Goal: Task Accomplishment & Management: Use online tool/utility

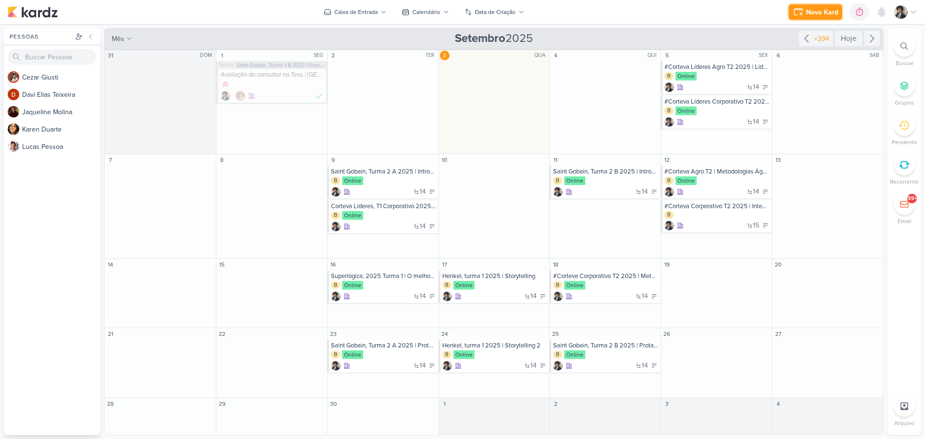
click at [809, 19] on button "Novo Kard" at bounding box center [815, 11] width 53 height 15
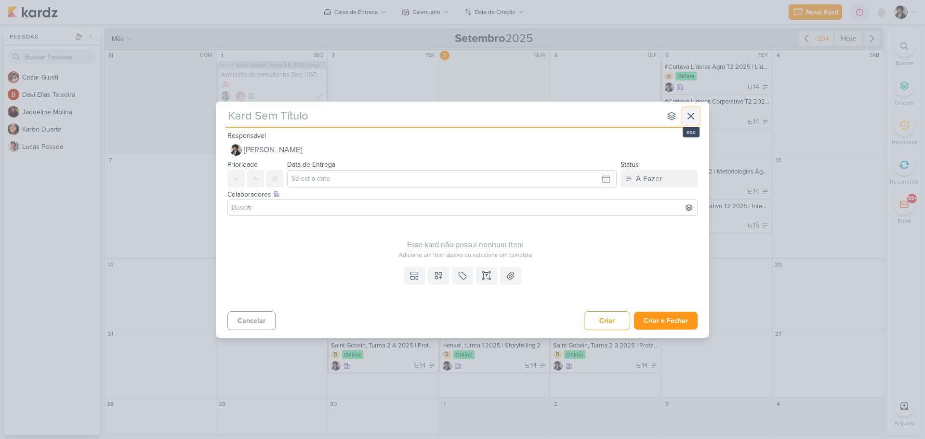
click at [694, 118] on icon at bounding box center [691, 116] width 12 height 12
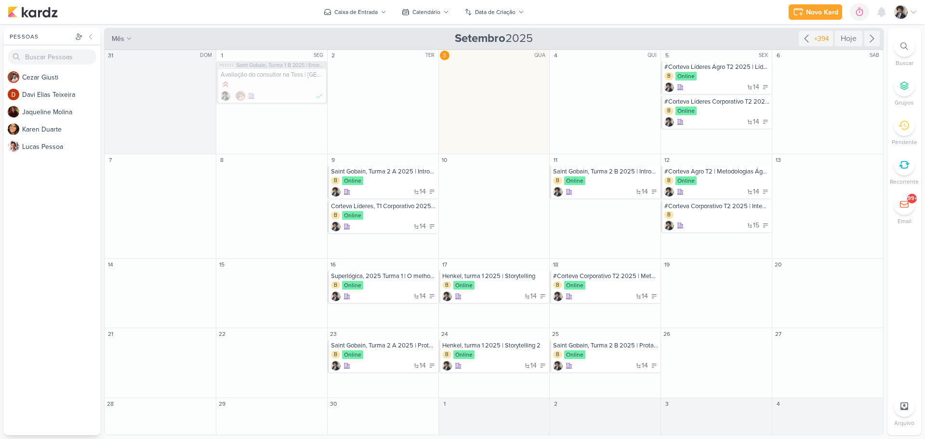
click at [899, 50] on div at bounding box center [904, 46] width 21 height 21
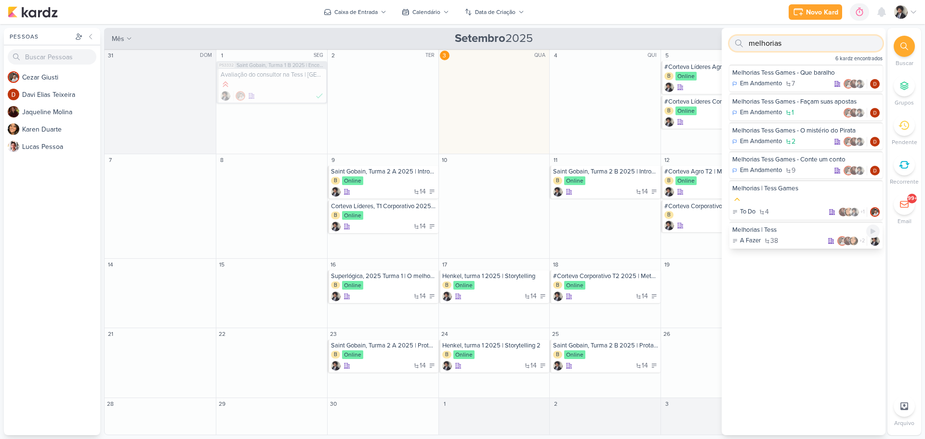
type input "melhorias"
click at [792, 239] on div "A Fazer 38 +2" at bounding box center [805, 241] width 147 height 10
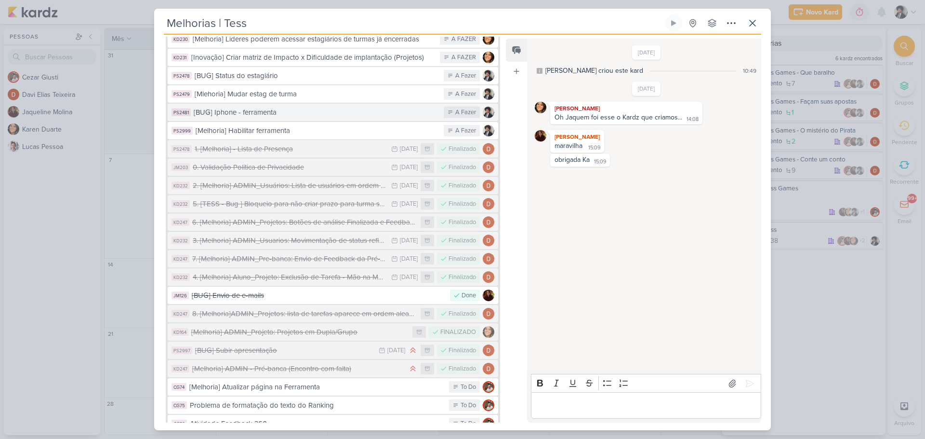
scroll to position [530, 0]
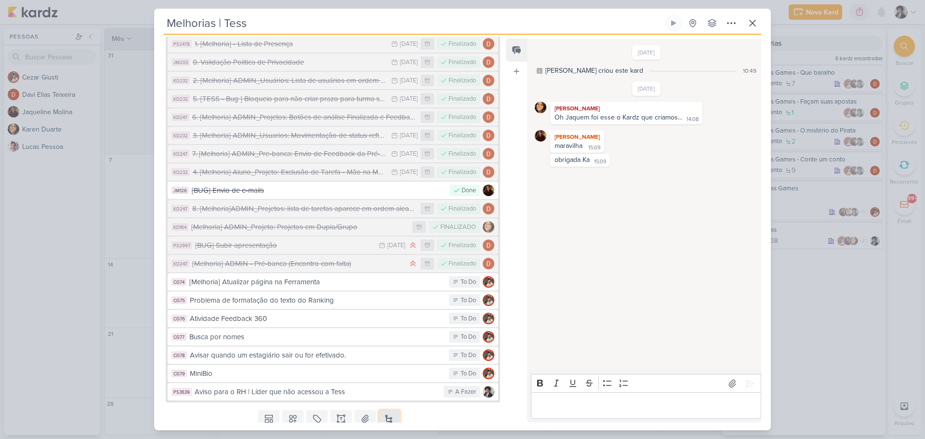
click at [391, 410] on button at bounding box center [389, 418] width 21 height 17
type input "M"
click at [752, 18] on icon at bounding box center [753, 23] width 12 height 12
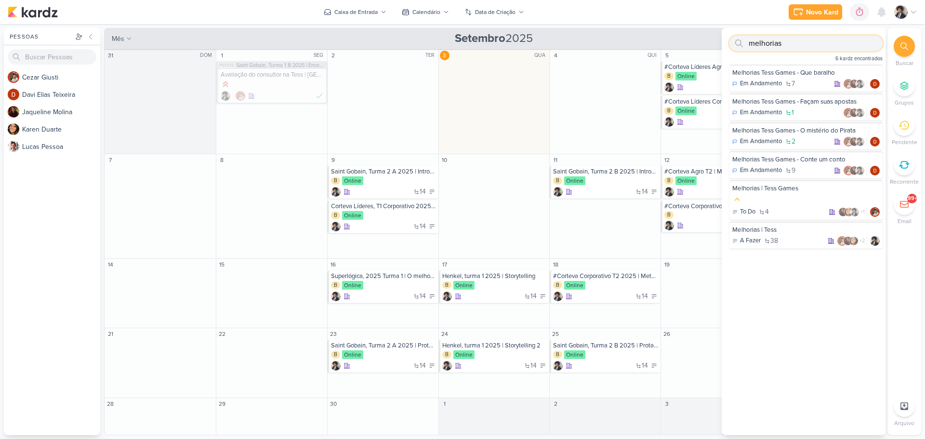
click at [780, 46] on input "melhorias" at bounding box center [805, 43] width 153 height 15
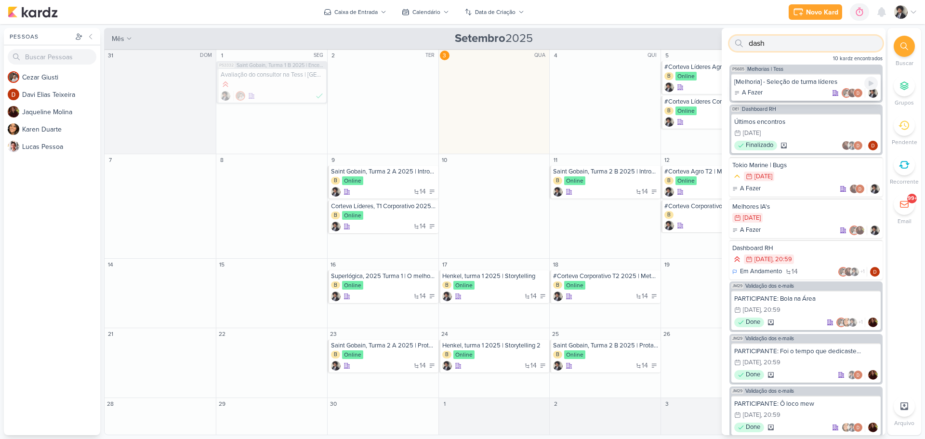
type input "dash"
click at [803, 80] on div "[Melhoria] - Seleção de turma líderes" at bounding box center [806, 82] width 144 height 9
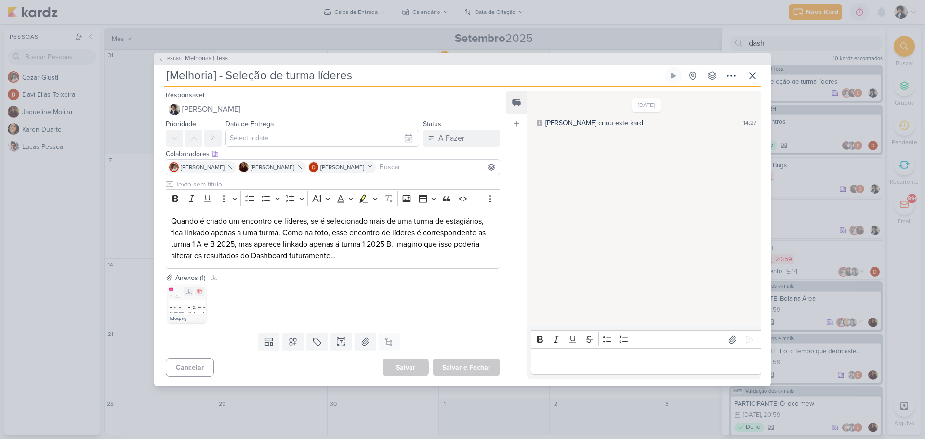
click at [178, 306] on img at bounding box center [187, 304] width 39 height 39
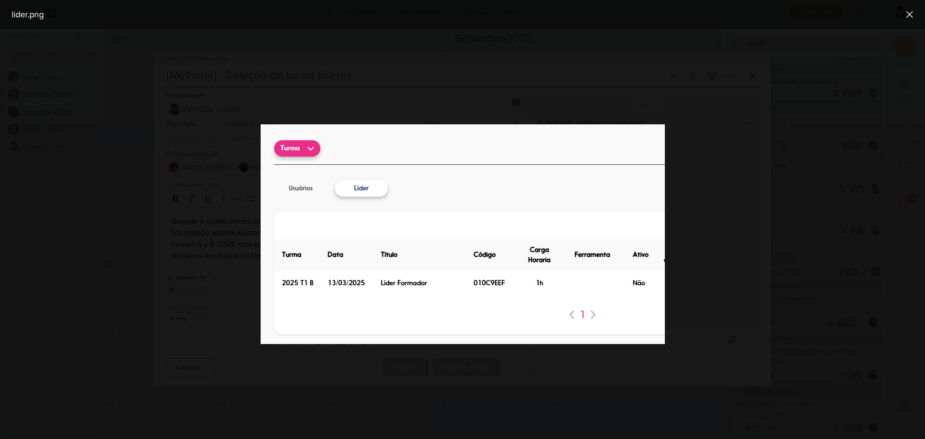
click at [204, 186] on div at bounding box center [462, 234] width 925 height 410
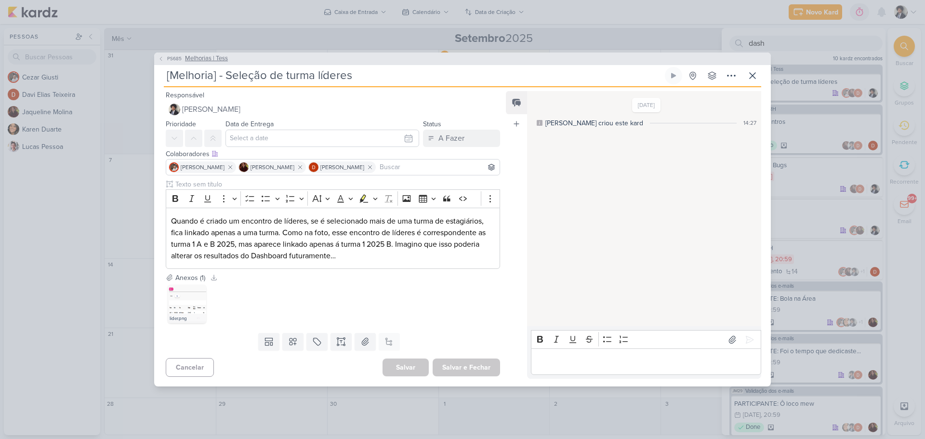
click at [204, 59] on span "Melhorias | Tess" at bounding box center [206, 59] width 43 height 10
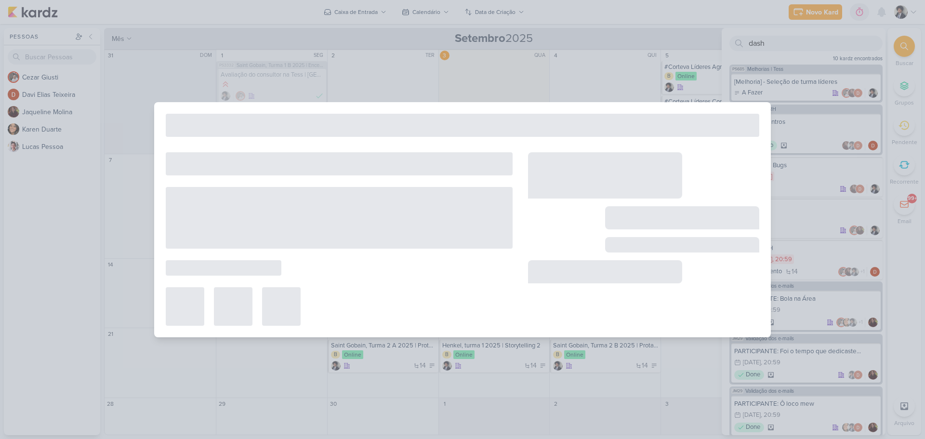
type input "Melhorias | Tess"
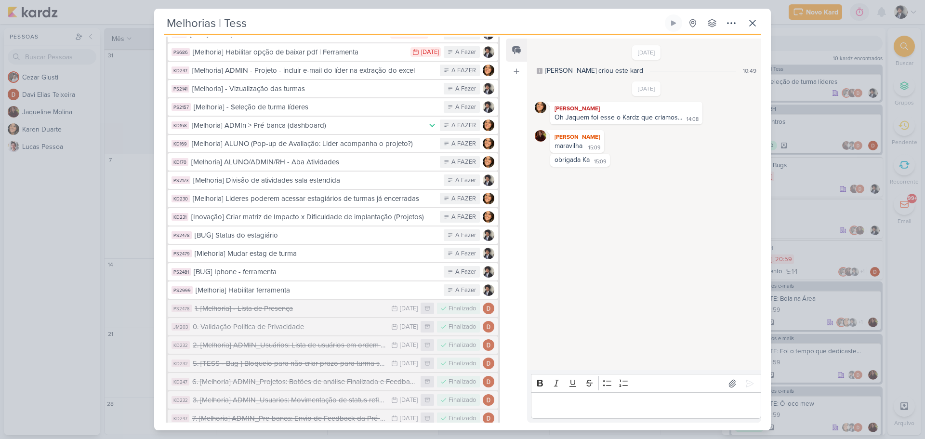
scroll to position [263, 0]
click at [752, 23] on icon at bounding box center [753, 23] width 6 height 6
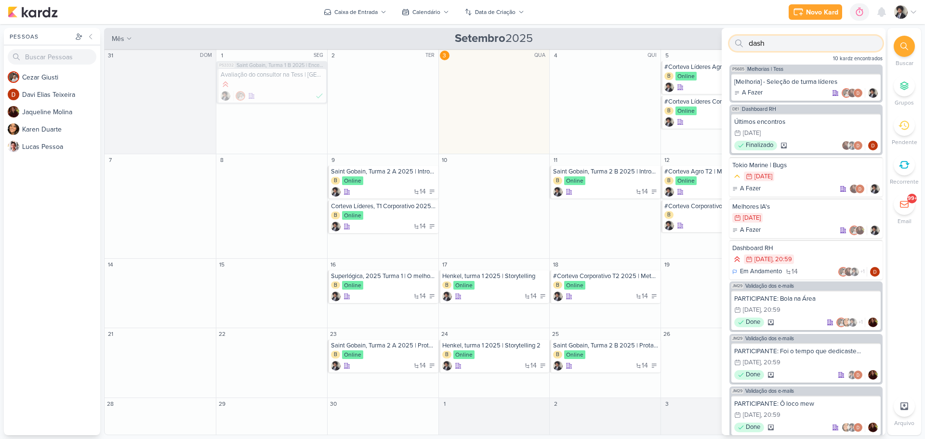
click at [778, 46] on input "dash" at bounding box center [805, 43] width 153 height 15
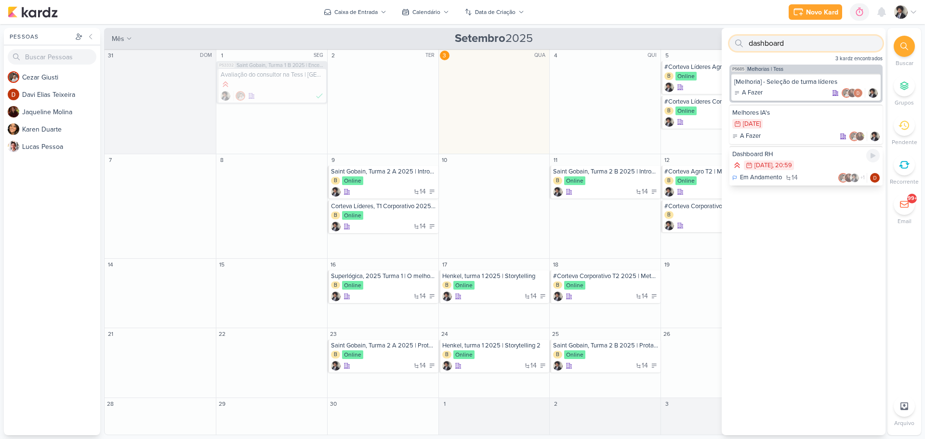
type input "dashboard"
click at [806, 164] on div "30/11 [DATE] 20:59" at bounding box center [805, 165] width 147 height 11
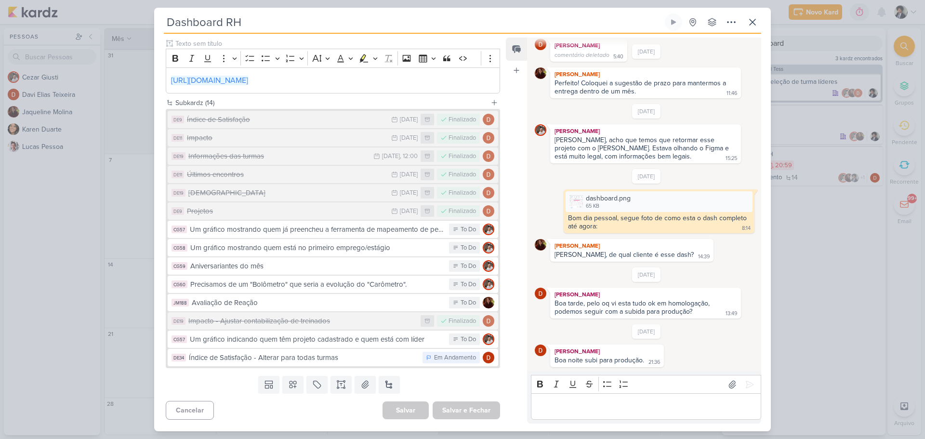
scroll to position [96, 0]
click at [389, 393] on button at bounding box center [389, 384] width 21 height 17
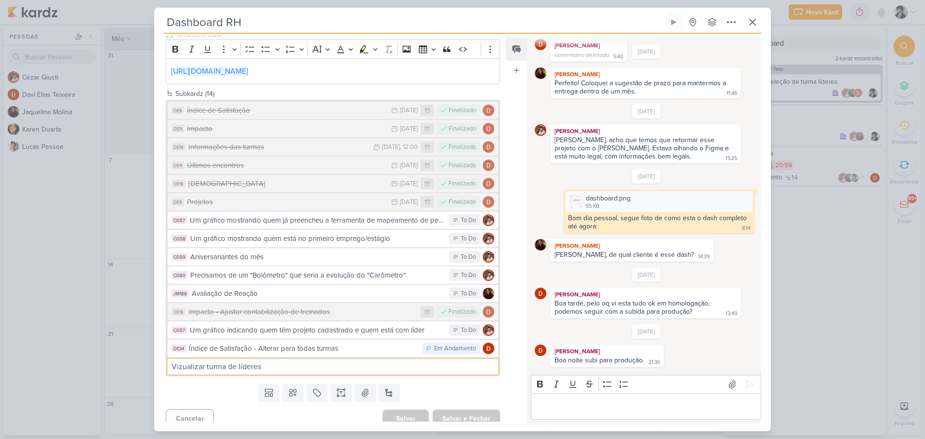
type input "Vizualizar turma de líderes"
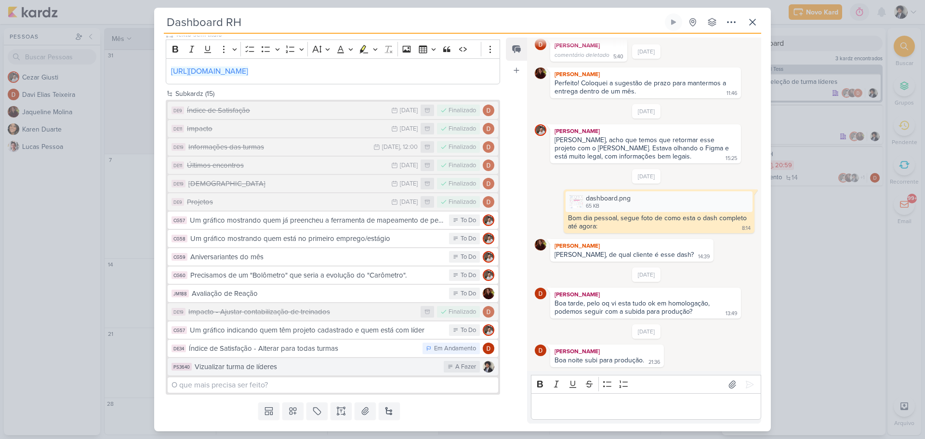
click at [317, 372] on div "Vizualizar turma de líderes" at bounding box center [317, 366] width 244 height 11
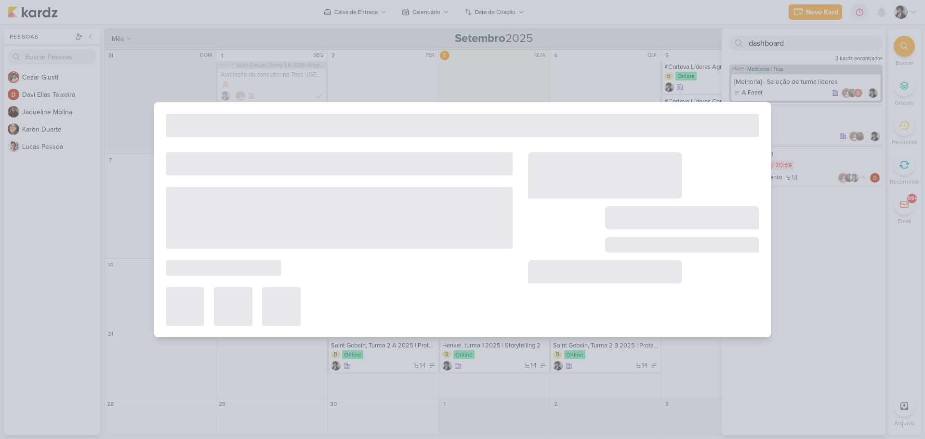
type input "Vizualizar turma de líderes"
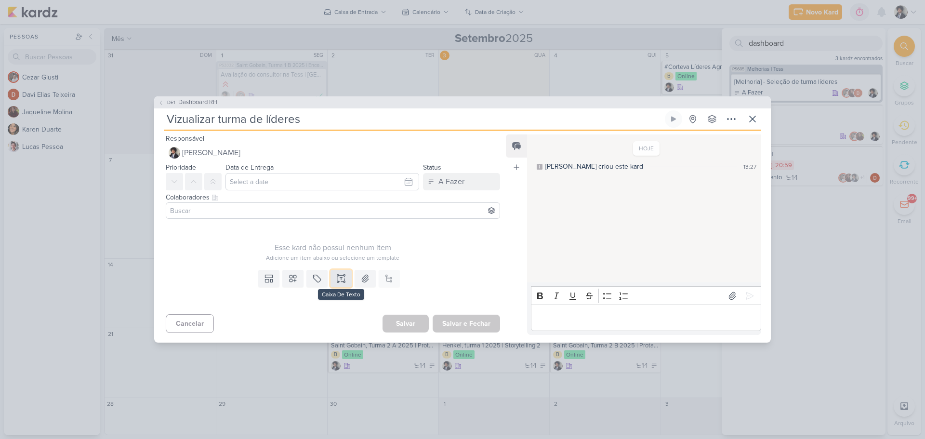
click at [338, 281] on icon at bounding box center [341, 279] width 10 height 10
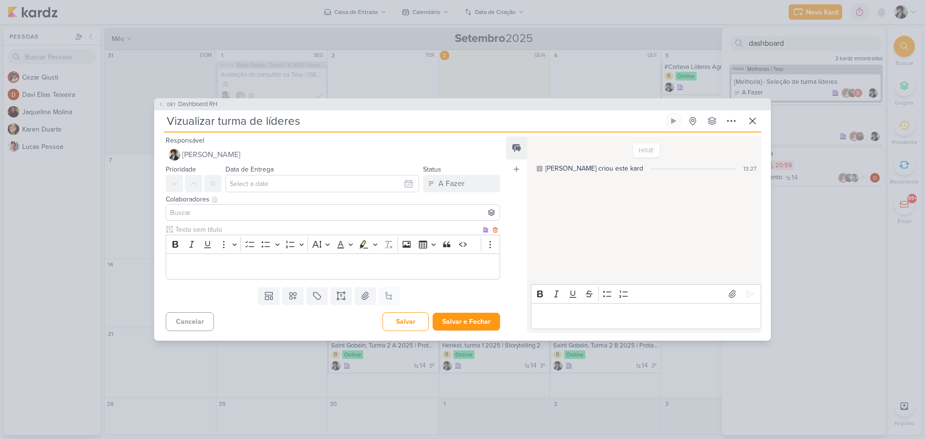
click at [284, 263] on p "Editor editing area: main" at bounding box center [333, 267] width 324 height 12
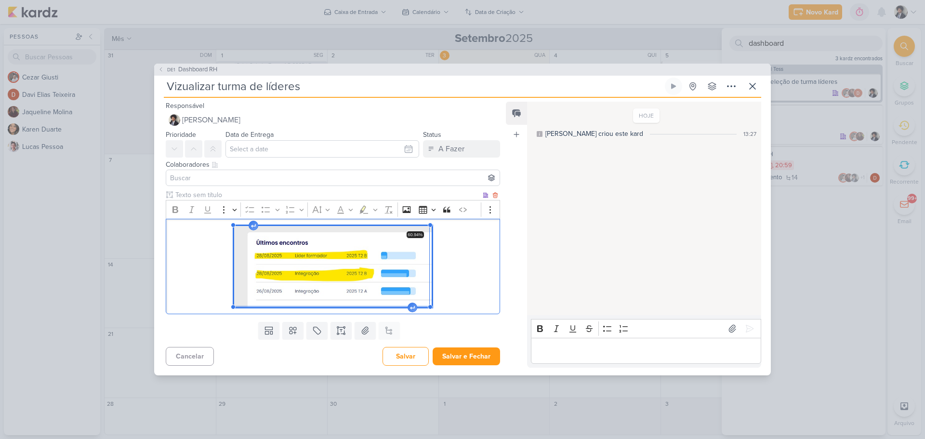
drag, startPoint x: 484, startPoint y: 204, endPoint x: 359, endPoint y: 247, distance: 131.9
click at [359, 247] on figure "60.94%" at bounding box center [333, 266] width 198 height 81
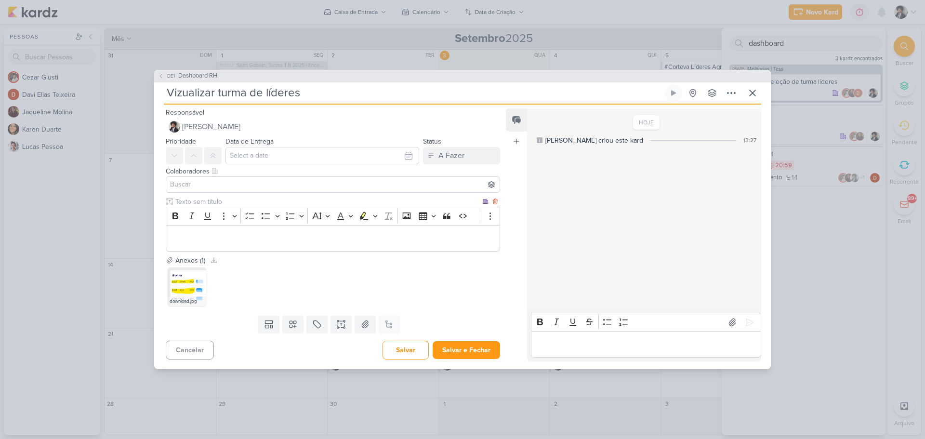
click at [265, 242] on p "Editor editing area: main" at bounding box center [333, 239] width 324 height 12
click at [217, 240] on p "A" at bounding box center [333, 239] width 324 height 12
click at [246, 239] on p "Atualmente" at bounding box center [333, 239] width 324 height 12
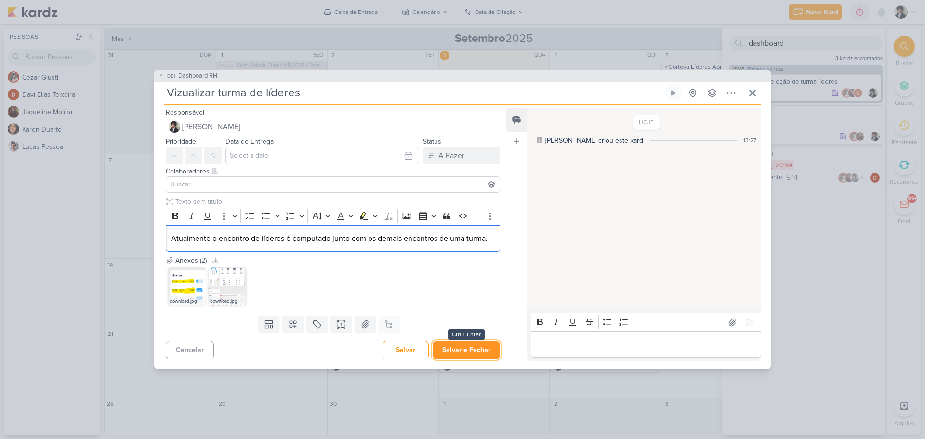
click at [474, 351] on button "Salvar e Fechar" at bounding box center [466, 350] width 67 height 18
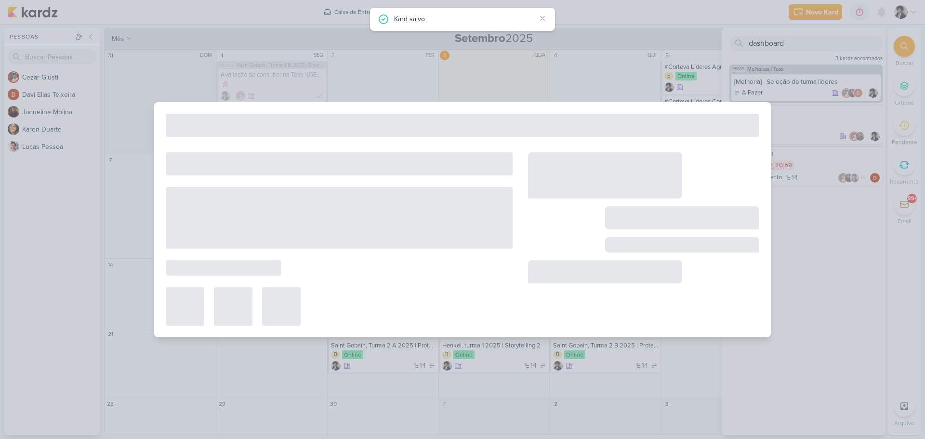
type input "Dashboard RH"
type input "[DATE] 20:59"
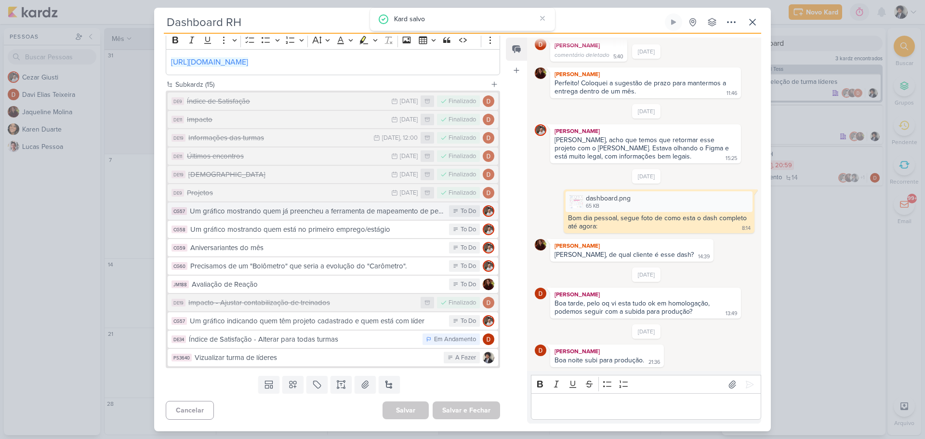
scroll to position [129, 0]
click at [425, 386] on div "Templates Campos Personalizados Marcadores Caixa De Texto Anexo [GEOGRAPHIC_DAT…" at bounding box center [329, 384] width 350 height 25
click at [673, 345] on div "[PERSON_NAME] Boa noite subi para produção. 21:36 21:36" at bounding box center [647, 355] width 224 height 23
